Goal: Task Accomplishment & Management: Use online tool/utility

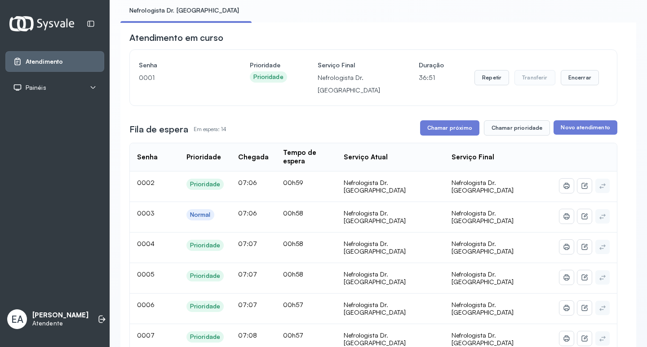
scroll to position [45, 0]
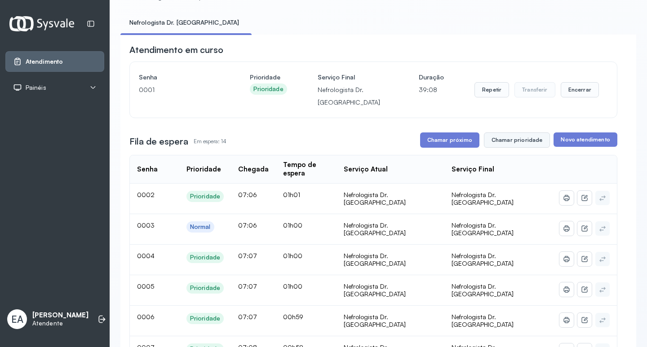
click at [509, 139] on button "Chamar prioridade" at bounding box center [517, 140] width 67 height 15
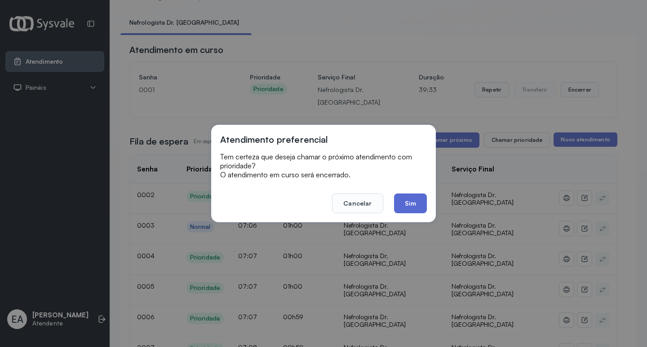
click at [412, 207] on button "Sim" at bounding box center [410, 204] width 33 height 20
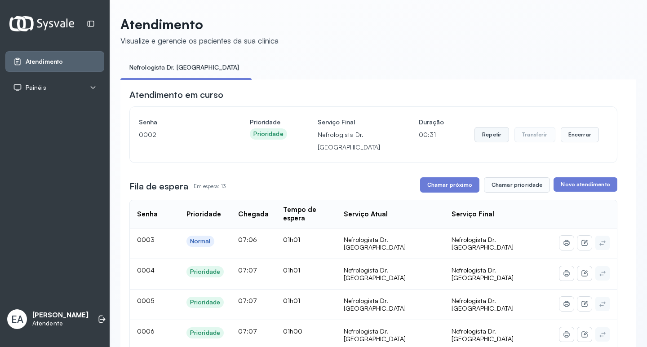
click at [488, 136] on button "Repetir" at bounding box center [492, 134] width 35 height 15
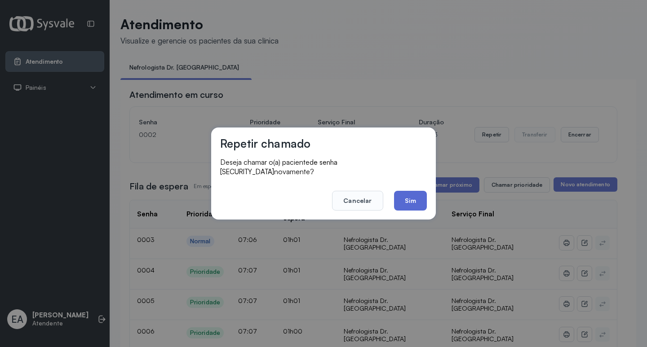
click at [414, 194] on button "Sim" at bounding box center [410, 201] width 33 height 20
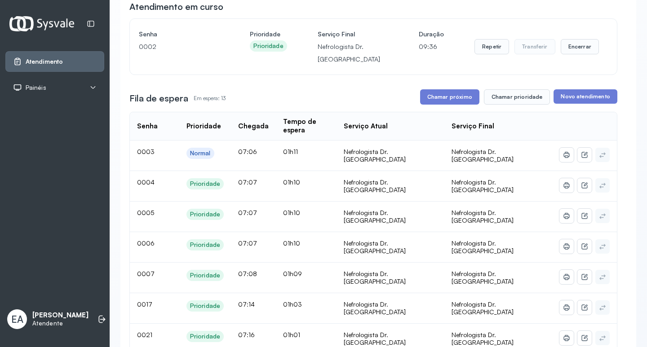
scroll to position [90, 0]
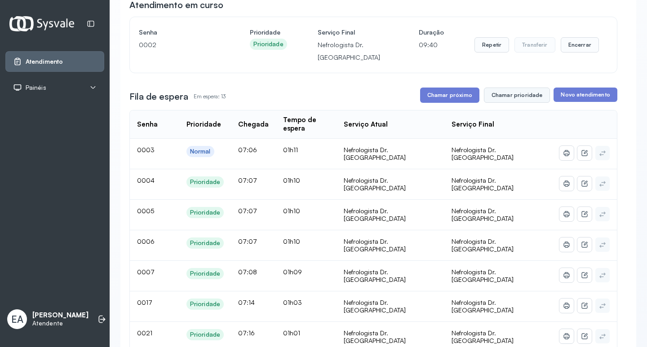
click at [504, 97] on button "Chamar prioridade" at bounding box center [517, 95] width 67 height 15
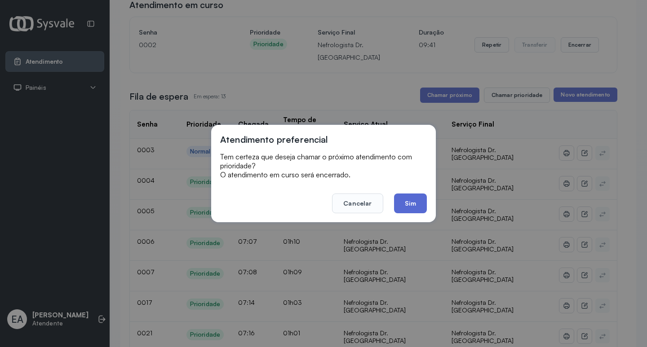
click at [418, 202] on button "Sim" at bounding box center [410, 204] width 33 height 20
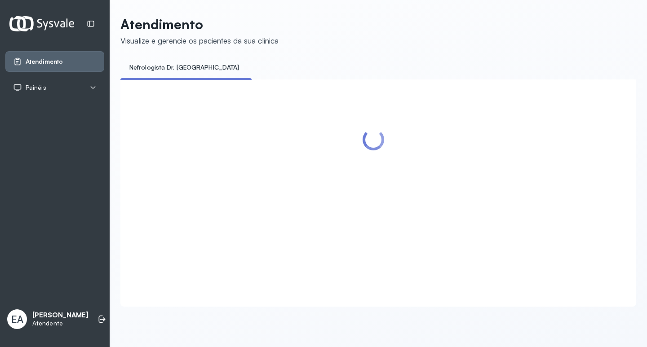
scroll to position [0, 0]
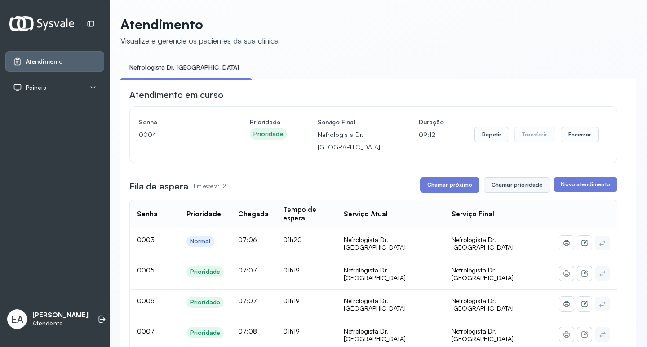
click at [512, 190] on button "Chamar prioridade" at bounding box center [517, 185] width 67 height 15
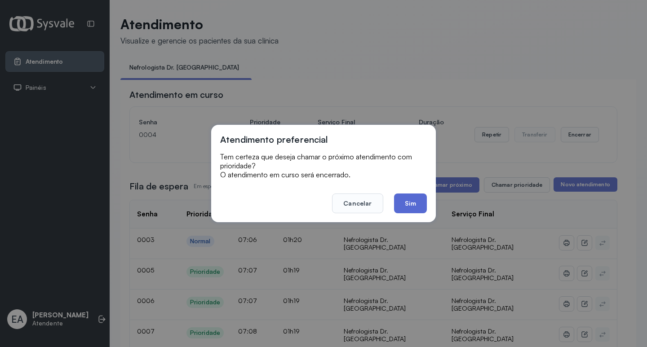
click at [405, 204] on button "Sim" at bounding box center [410, 204] width 33 height 20
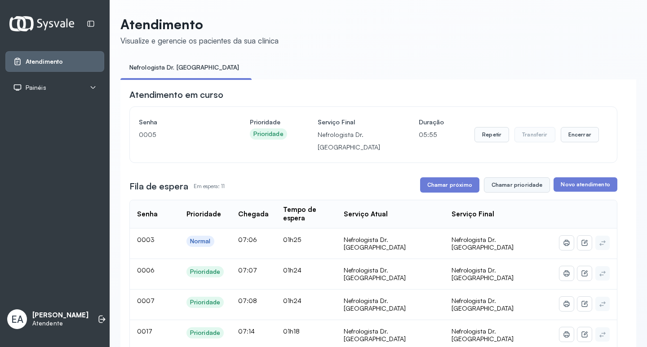
click at [497, 187] on button "Chamar prioridade" at bounding box center [517, 185] width 67 height 15
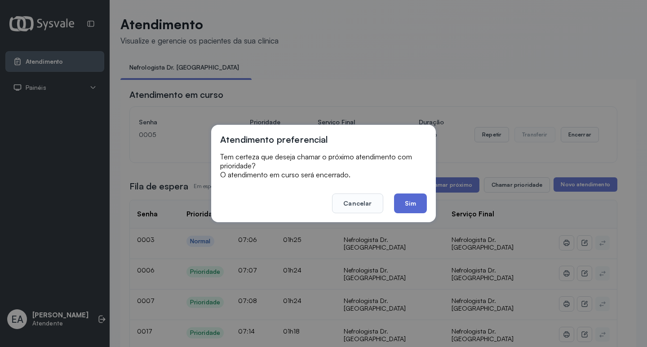
click at [414, 205] on button "Sim" at bounding box center [410, 204] width 33 height 20
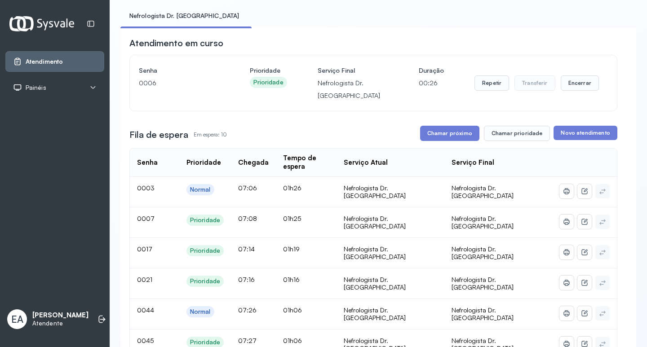
scroll to position [45, 0]
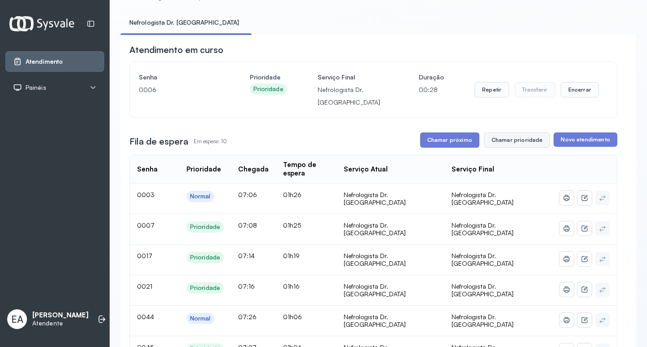
click at [509, 141] on button "Chamar prioridade" at bounding box center [517, 140] width 67 height 15
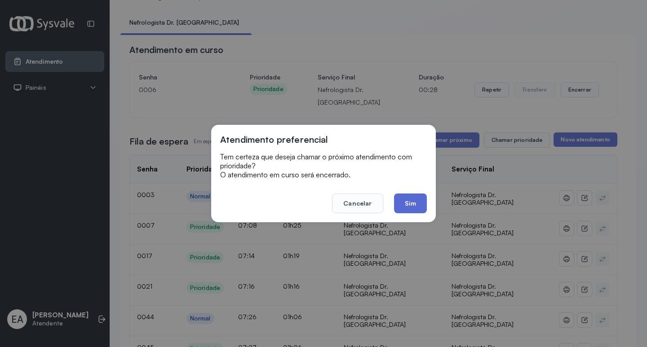
click at [410, 205] on button "Sim" at bounding box center [410, 204] width 33 height 20
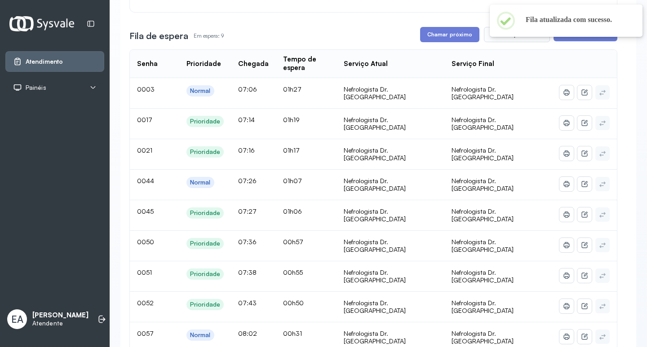
scroll to position [135, 0]
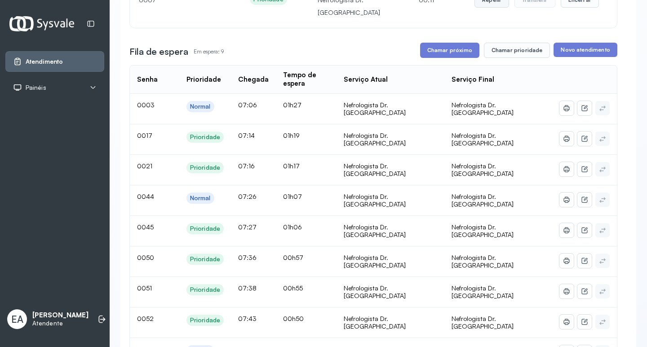
click at [490, 4] on button "Repetir" at bounding box center [492, -1] width 35 height 15
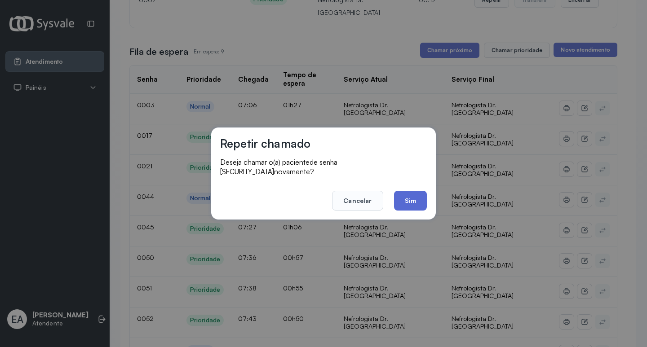
click at [407, 193] on button "Sim" at bounding box center [410, 201] width 33 height 20
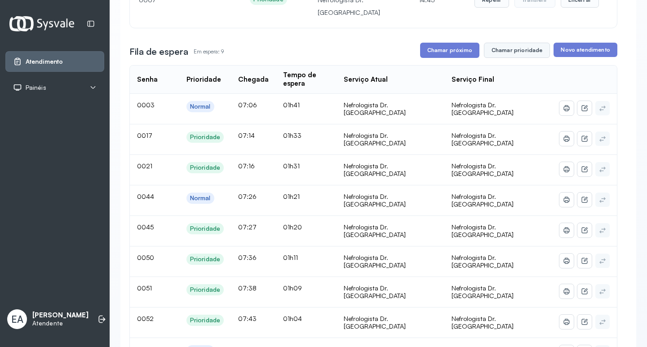
click at [502, 53] on button "Chamar prioridade" at bounding box center [517, 50] width 67 height 15
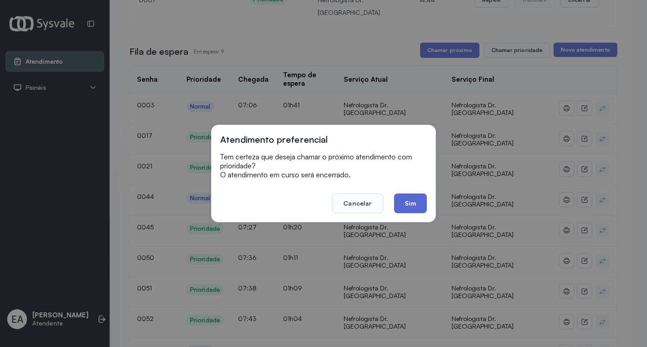
click at [414, 202] on button "Sim" at bounding box center [410, 204] width 33 height 20
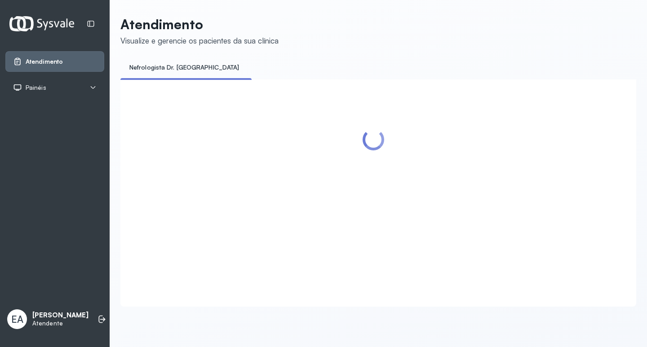
scroll to position [0, 0]
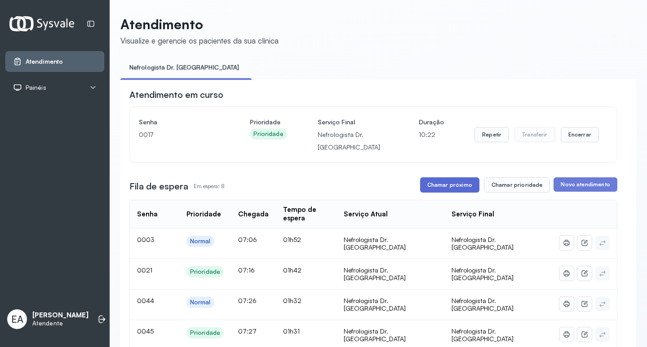
click at [453, 187] on button "Chamar próximo" at bounding box center [449, 185] width 59 height 15
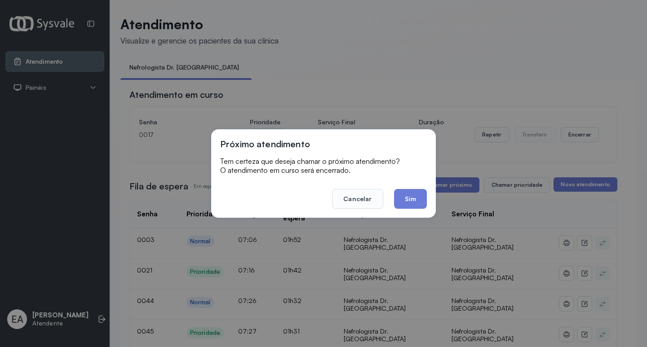
drag, startPoint x: 411, startPoint y: 197, endPoint x: 298, endPoint y: 98, distance: 150.0
click at [409, 196] on button "Sim" at bounding box center [410, 199] width 33 height 20
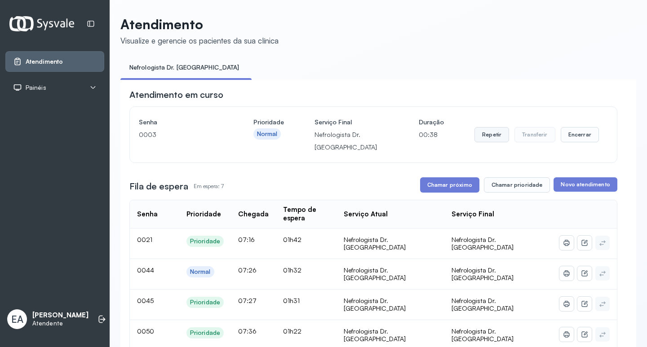
click at [486, 136] on button "Repetir" at bounding box center [492, 134] width 35 height 15
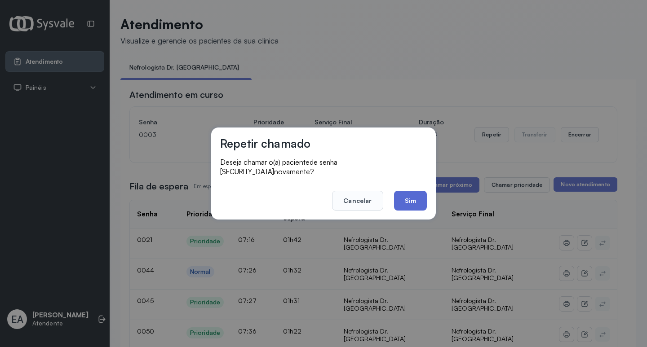
click at [414, 195] on button "Sim" at bounding box center [410, 201] width 33 height 20
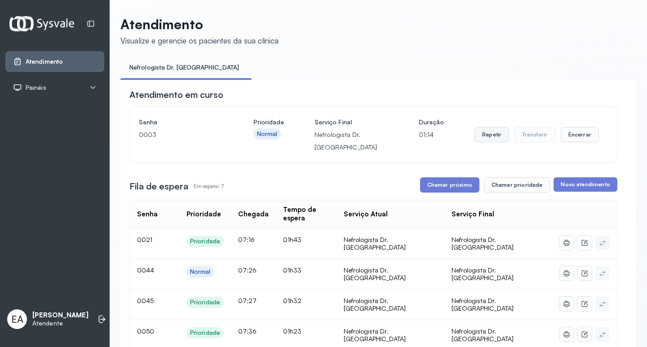
click at [480, 129] on button "Repetir" at bounding box center [492, 134] width 35 height 15
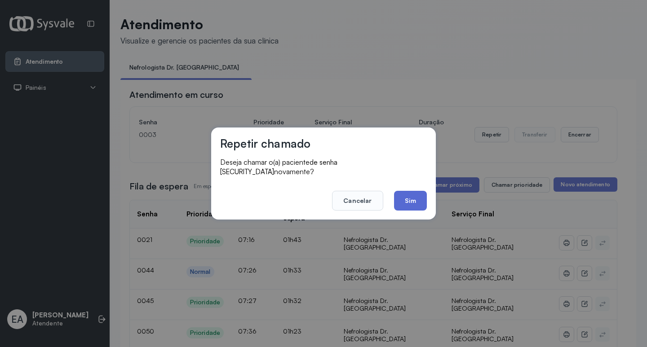
click at [408, 198] on button "Sim" at bounding box center [410, 201] width 33 height 20
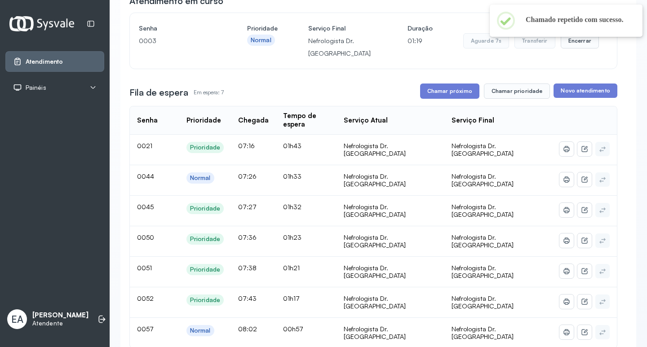
scroll to position [135, 0]
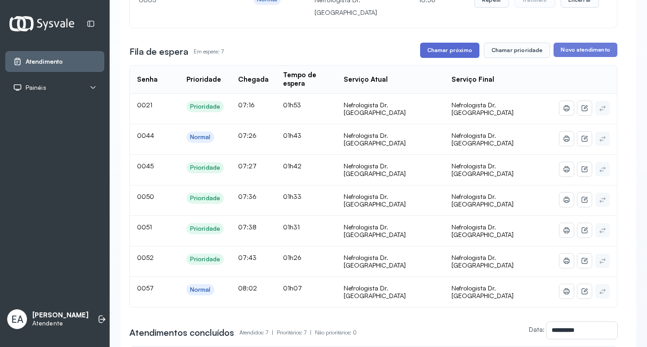
click at [448, 53] on button "Chamar próximo" at bounding box center [449, 50] width 59 height 15
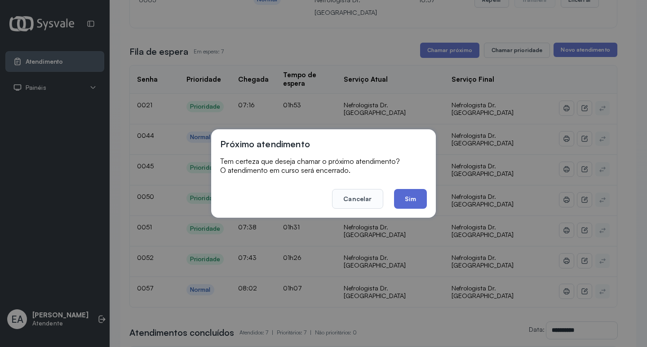
click at [416, 197] on button "Sim" at bounding box center [410, 199] width 33 height 20
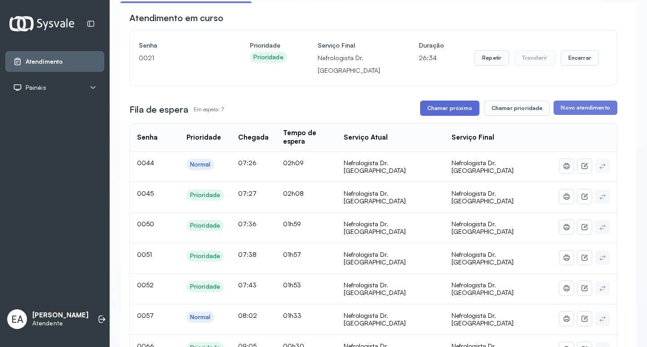
scroll to position [90, 0]
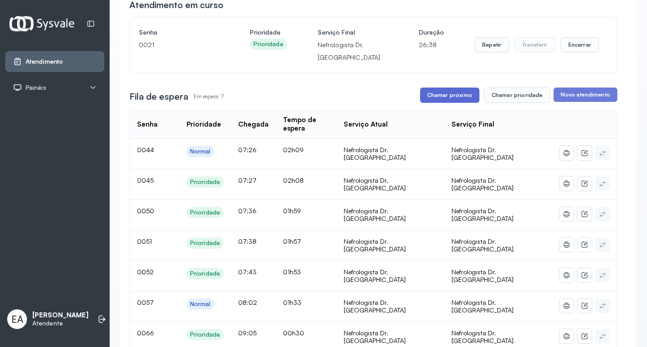
click at [451, 93] on button "Chamar próximo" at bounding box center [449, 95] width 59 height 15
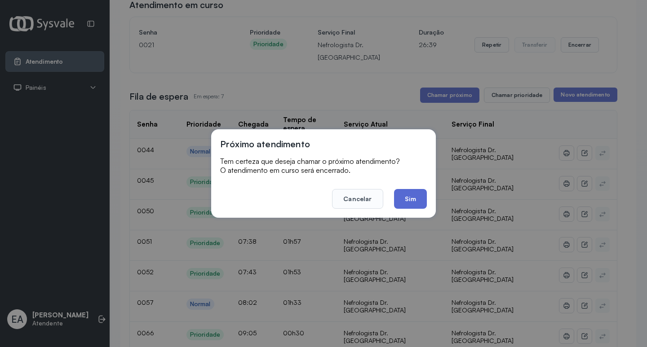
click at [413, 194] on button "Sim" at bounding box center [410, 199] width 33 height 20
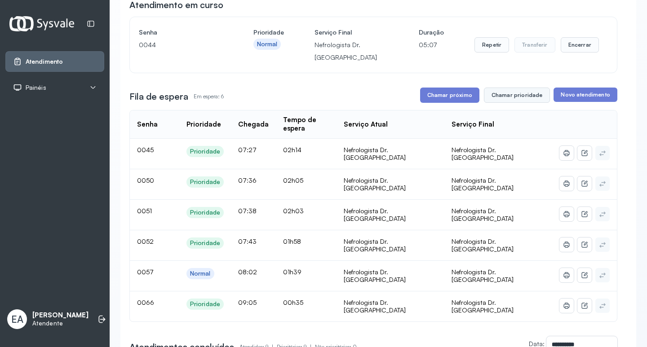
click at [506, 94] on button "Chamar prioridade" at bounding box center [517, 95] width 67 height 15
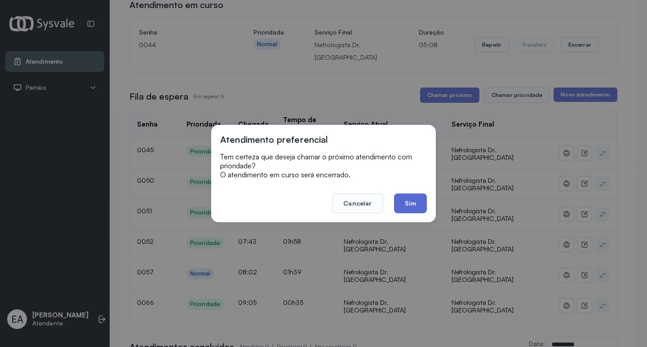
click at [405, 205] on button "Sim" at bounding box center [410, 204] width 33 height 20
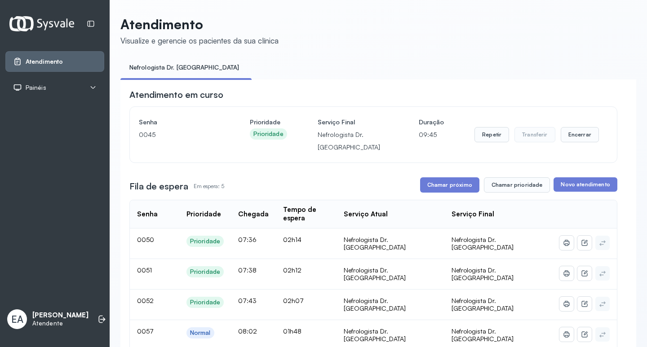
scroll to position [45, 0]
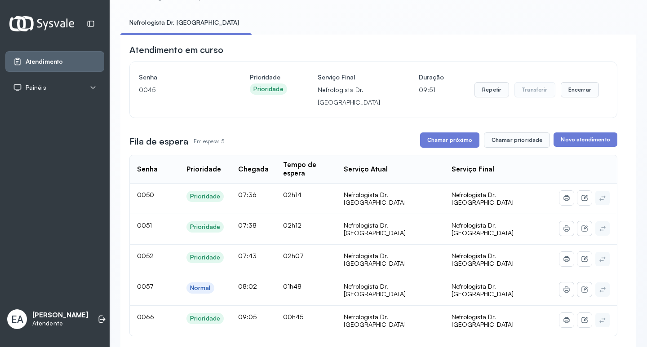
drag, startPoint x: 445, startPoint y: 139, endPoint x: 363, endPoint y: 134, distance: 82.0
click at [363, 134] on div "**********" at bounding box center [373, 350] width 488 height 612
click at [420, 147] on button "Chamar próximo" at bounding box center [449, 140] width 59 height 15
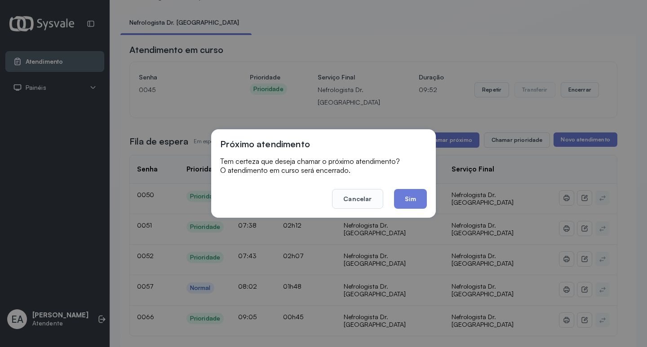
click at [441, 142] on div "Próximo atendimento Tem certeza que deseja chamar o próximo atendimento? O aten…" at bounding box center [323, 173] width 647 height 347
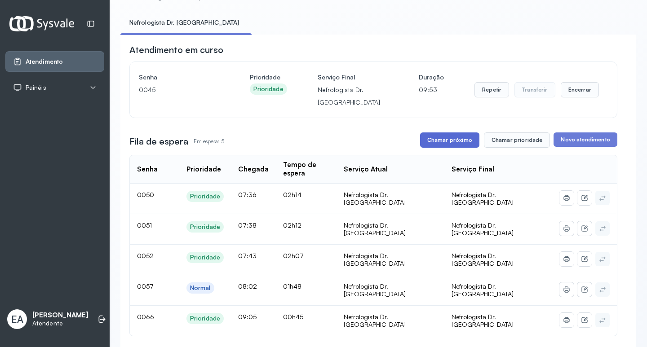
click at [433, 143] on button "Chamar próximo" at bounding box center [449, 140] width 59 height 15
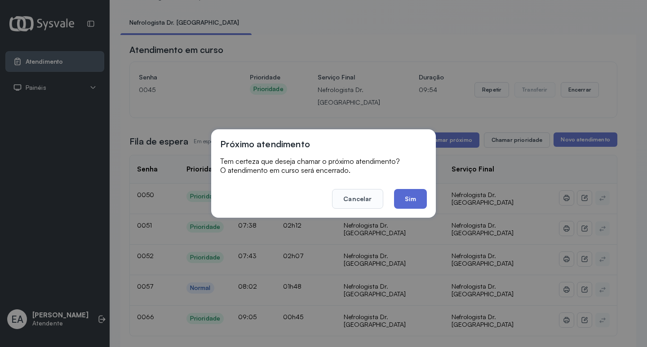
click at [406, 203] on button "Sim" at bounding box center [410, 199] width 33 height 20
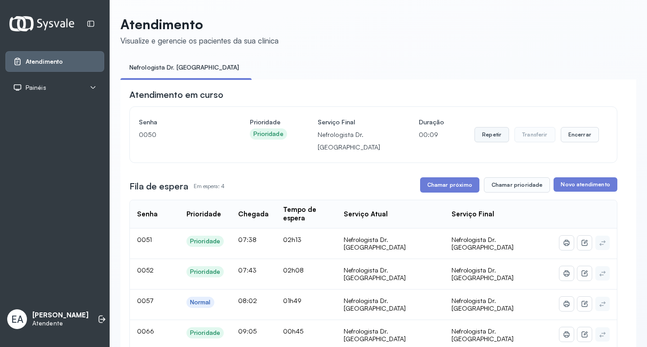
click at [492, 138] on button "Repetir" at bounding box center [492, 134] width 35 height 15
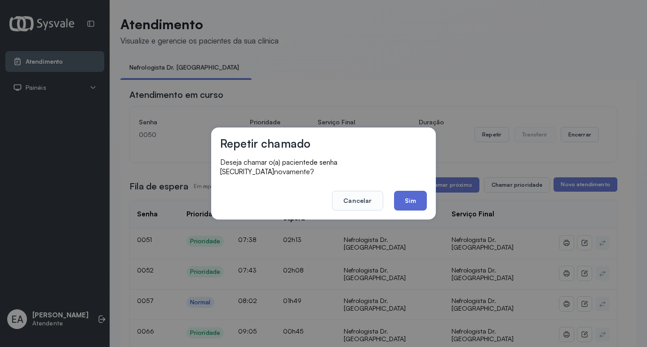
click at [411, 195] on button "Sim" at bounding box center [410, 201] width 33 height 20
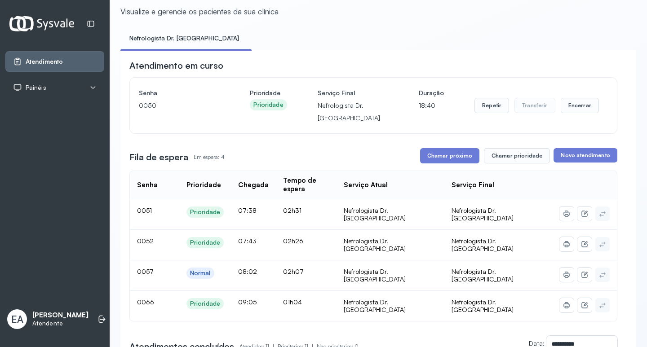
scroll to position [45, 0]
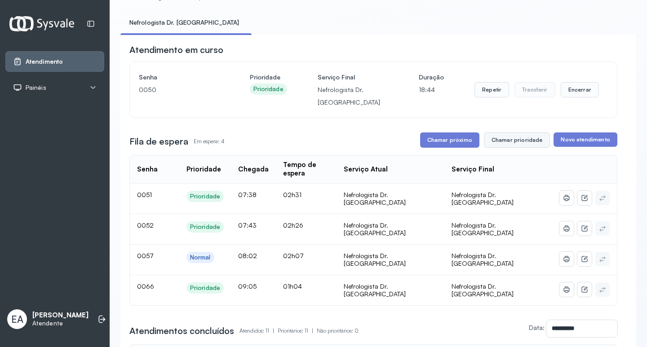
click at [513, 146] on button "Chamar prioridade" at bounding box center [517, 140] width 67 height 15
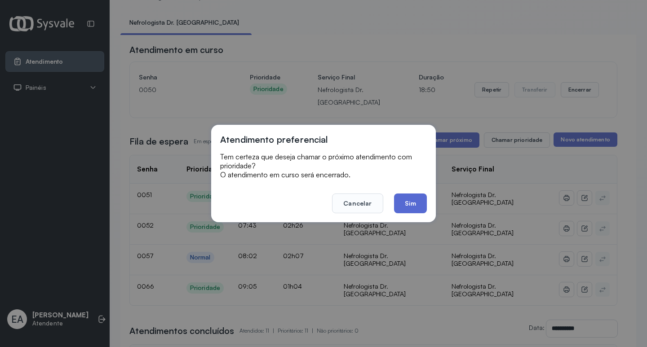
click at [414, 201] on button "Sim" at bounding box center [410, 204] width 33 height 20
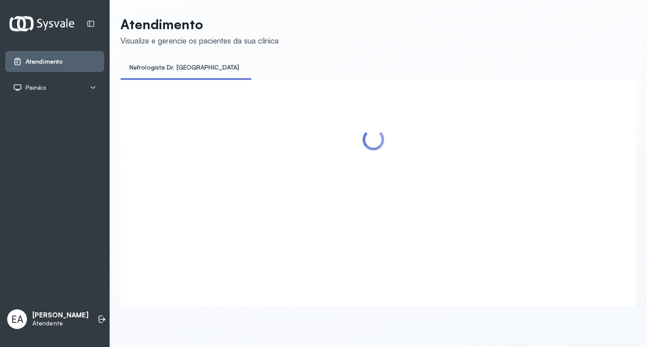
scroll to position [0, 0]
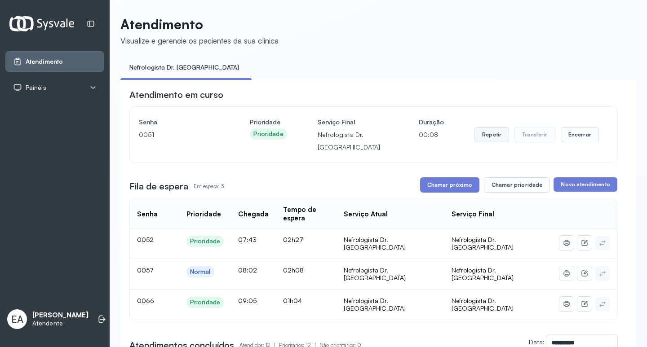
click at [489, 139] on button "Repetir" at bounding box center [492, 134] width 35 height 15
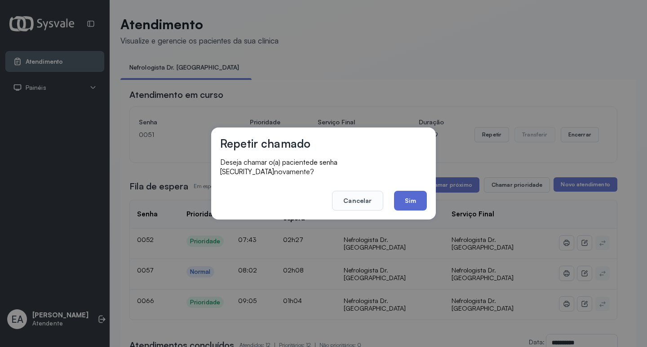
click at [412, 191] on button "Sim" at bounding box center [410, 201] width 33 height 20
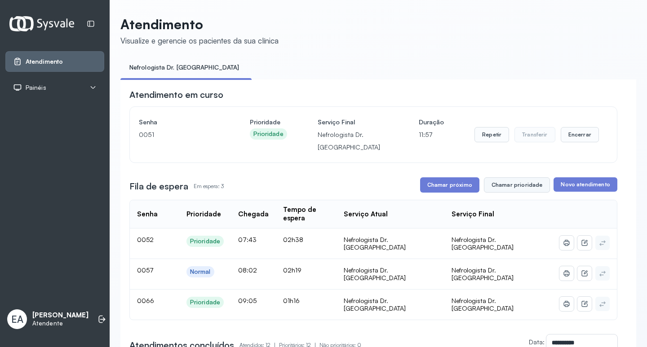
click at [520, 184] on button "Chamar prioridade" at bounding box center [517, 185] width 67 height 15
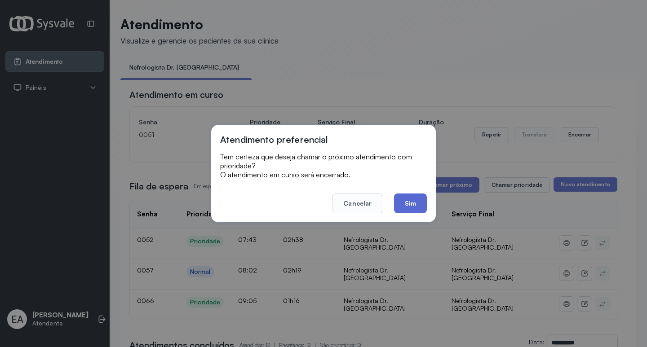
click at [410, 208] on button "Sim" at bounding box center [410, 204] width 33 height 20
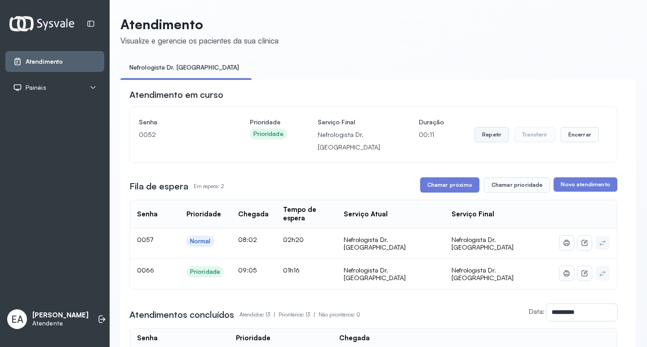
click at [483, 134] on button "Repetir" at bounding box center [492, 134] width 35 height 15
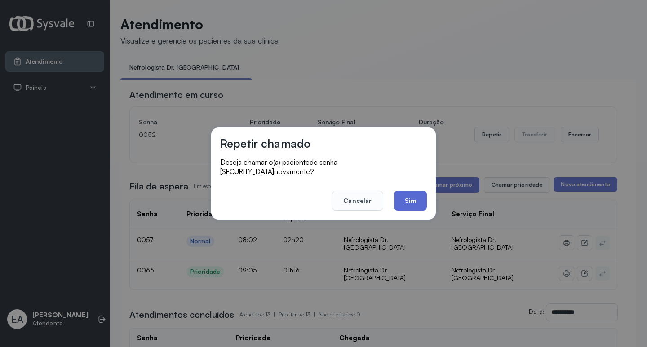
click at [415, 193] on button "Sim" at bounding box center [410, 201] width 33 height 20
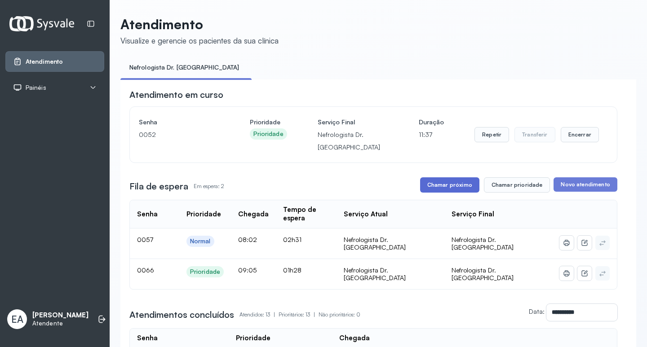
click at [461, 188] on button "Chamar próximo" at bounding box center [449, 185] width 59 height 15
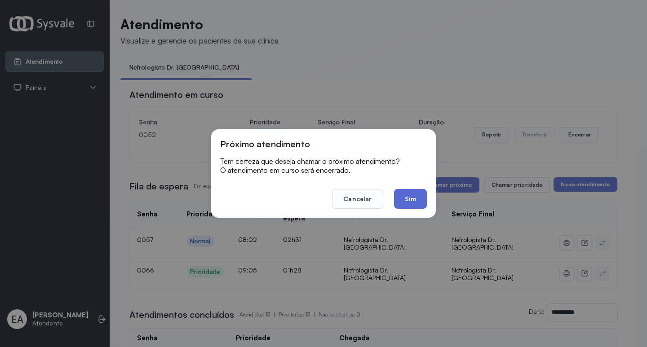
click at [409, 197] on button "Sim" at bounding box center [410, 199] width 33 height 20
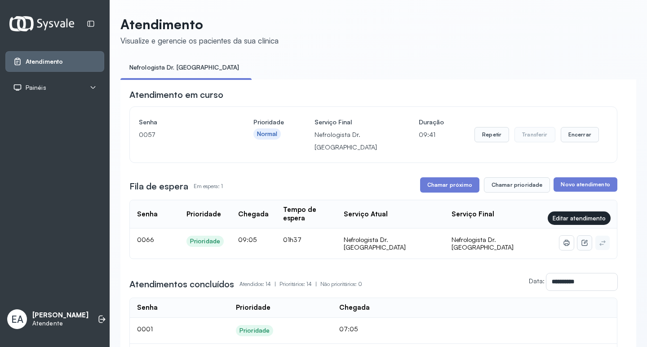
click at [581, 240] on icon at bounding box center [584, 243] width 7 height 7
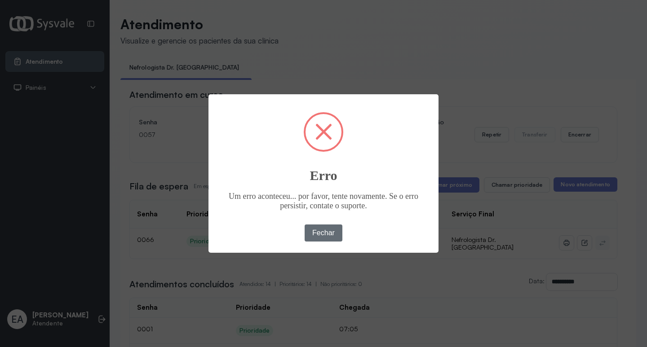
click at [334, 227] on button "Fechar" at bounding box center [324, 233] width 38 height 17
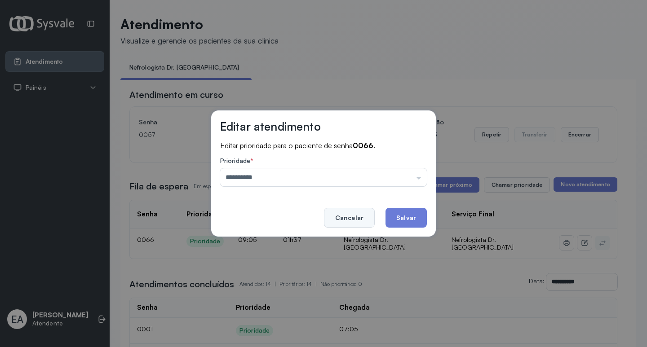
drag, startPoint x: 320, startPoint y: 223, endPoint x: 335, endPoint y: 222, distance: 14.8
click at [326, 222] on footer "Cancelar Salvar" at bounding box center [323, 212] width 207 height 32
click at [325, 217] on footer "Cancelar Salvar" at bounding box center [323, 212] width 207 height 32
click at [344, 217] on button "Cancelar" at bounding box center [349, 218] width 51 height 20
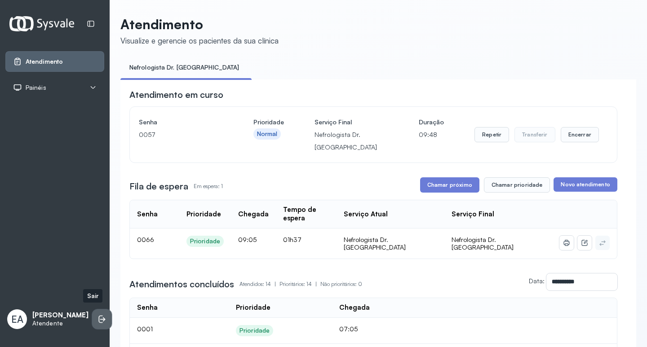
click at [92, 313] on li at bounding box center [102, 320] width 20 height 20
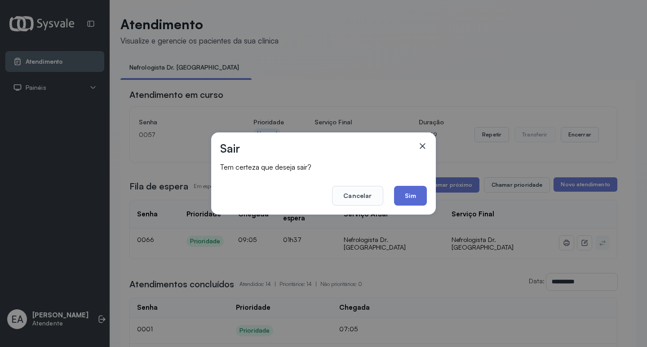
click at [410, 204] on button "Sim" at bounding box center [410, 196] width 33 height 20
